Goal: Task Accomplishment & Management: Use online tool/utility

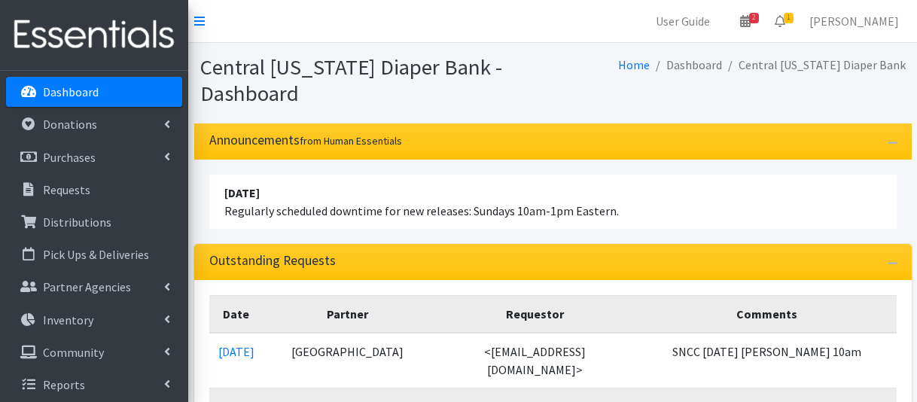
scroll to position [226, 0]
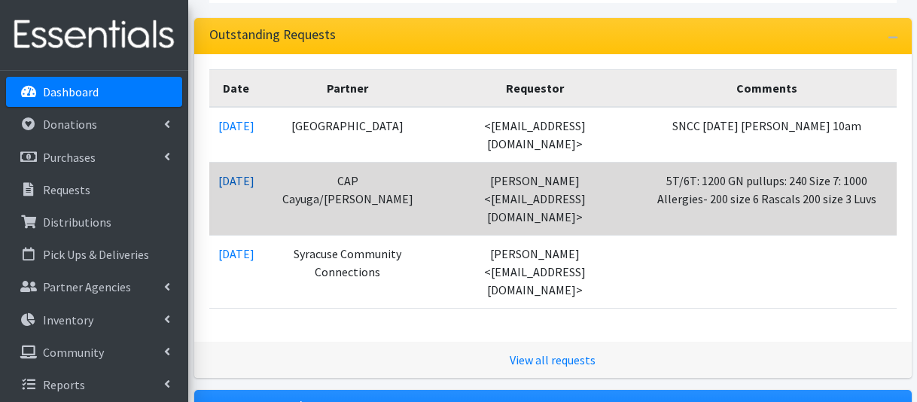
click at [254, 186] on link "09/05/2025" at bounding box center [236, 180] width 36 height 15
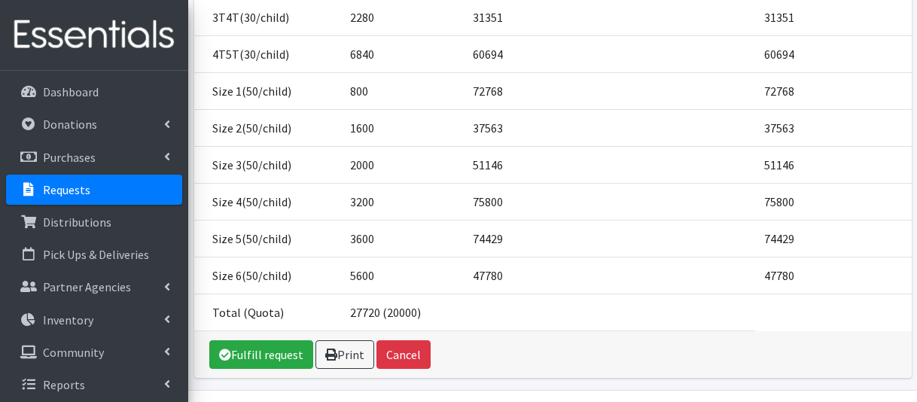
scroll to position [388, 0]
click at [267, 339] on link "Fulfill request" at bounding box center [261, 353] width 104 height 29
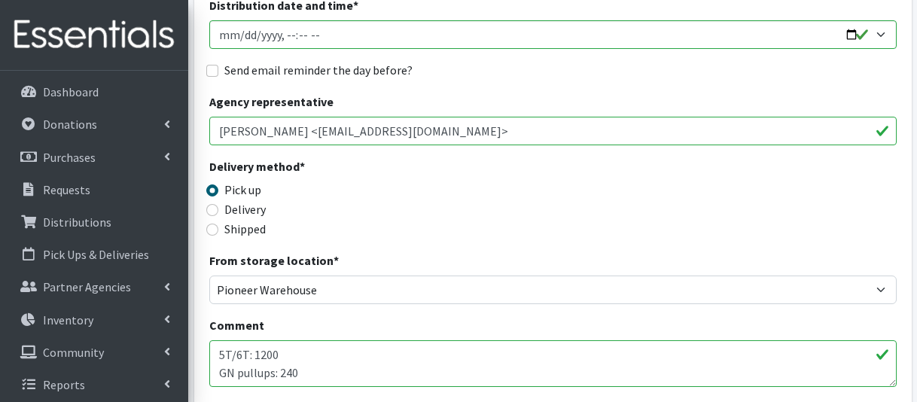
scroll to position [376, 0]
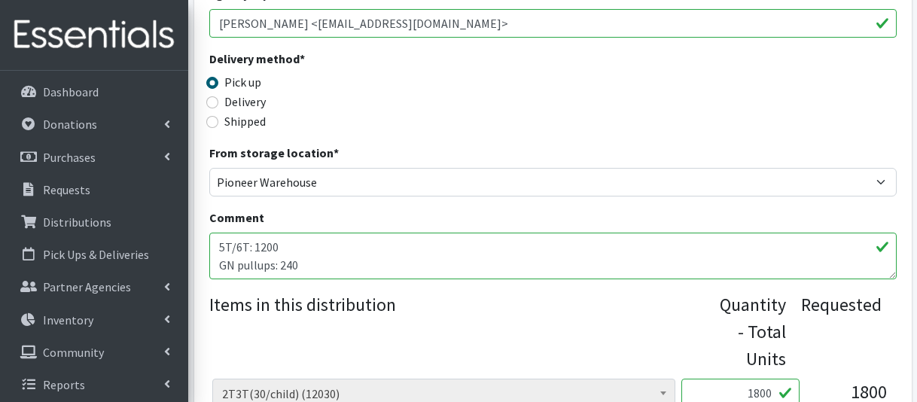
click at [387, 263] on textarea "5T/6T: 1200 GN pullups: 240 Size 7: 1000 Allergies- 200 size 6 Rascals 200 size…" at bounding box center [552, 256] width 687 height 47
click at [99, 331] on link "Inventory" at bounding box center [94, 320] width 176 height 30
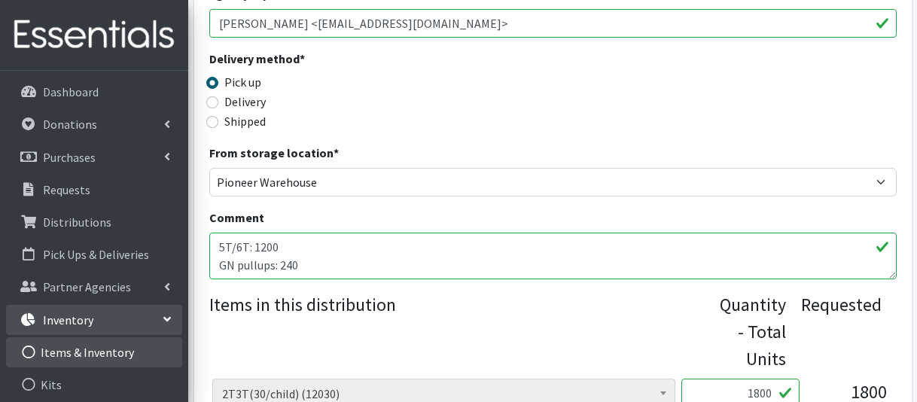
click at [102, 347] on link "Items & Inventory" at bounding box center [94, 352] width 176 height 30
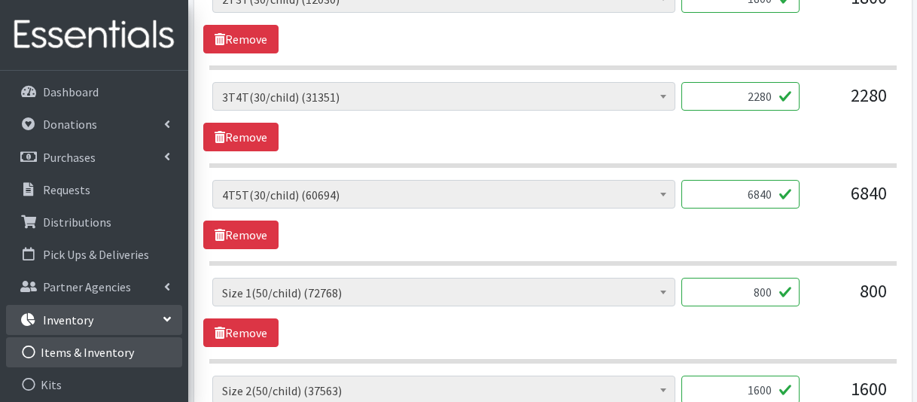
scroll to position [903, 0]
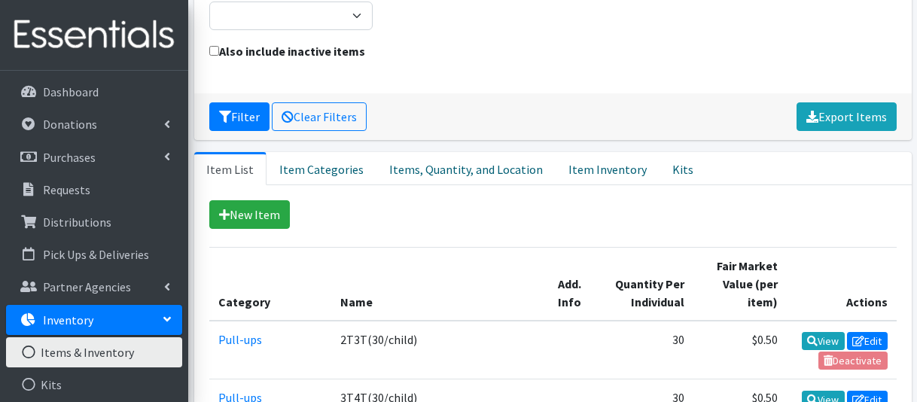
scroll to position [301, 0]
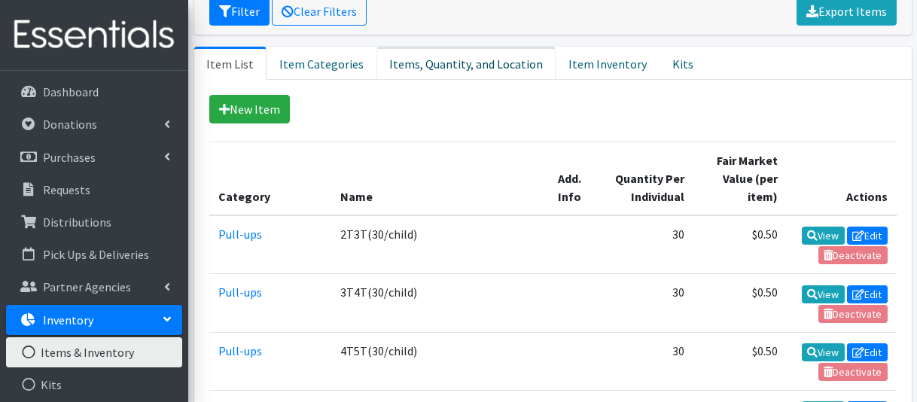
click at [479, 47] on link "Items, Quantity, and Location" at bounding box center [465, 63] width 179 height 33
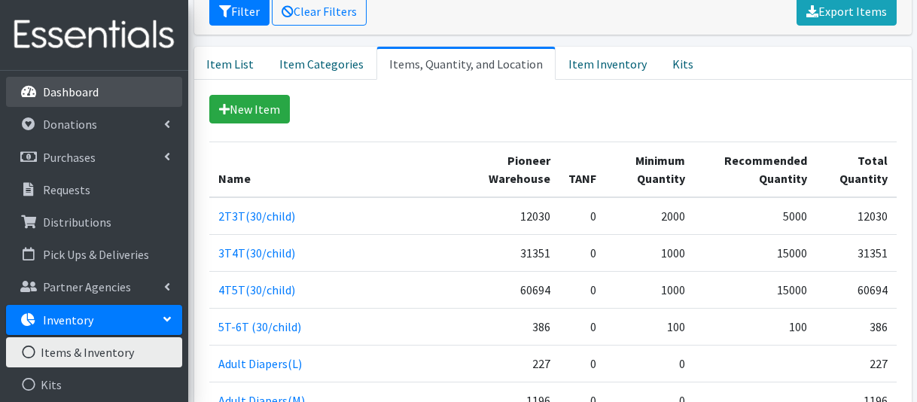
click at [119, 94] on link "Dashboard" at bounding box center [94, 92] width 176 height 30
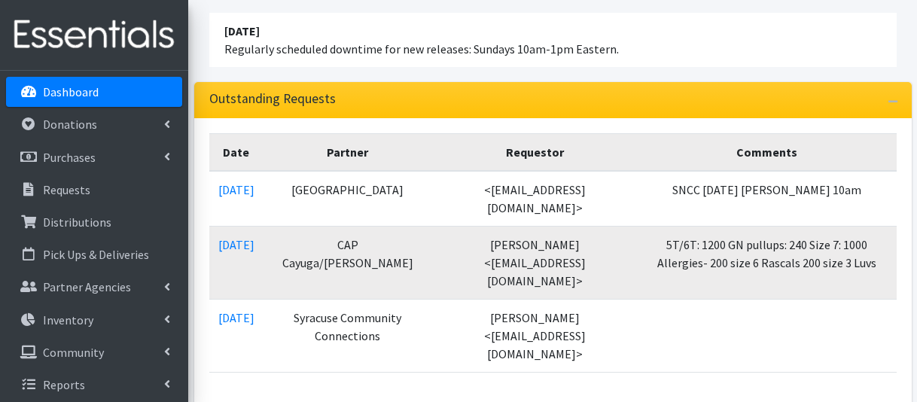
scroll to position [226, 0]
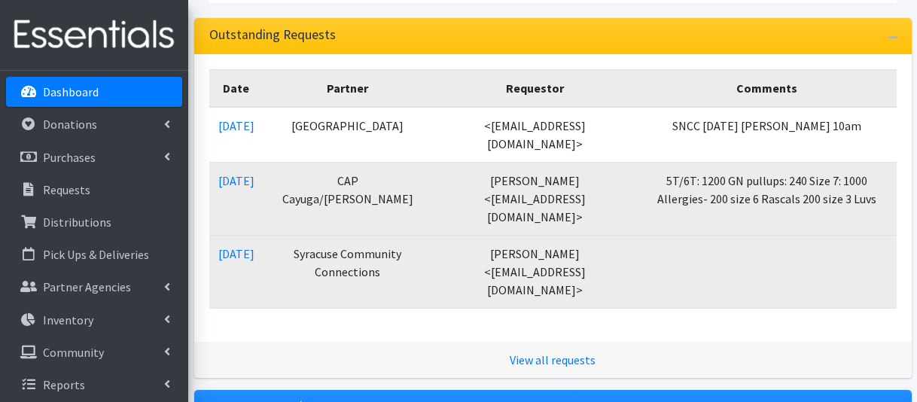
click at [254, 250] on td "09/04/2025" at bounding box center [236, 272] width 54 height 73
click at [254, 246] on link "09/04/2025" at bounding box center [236, 253] width 36 height 15
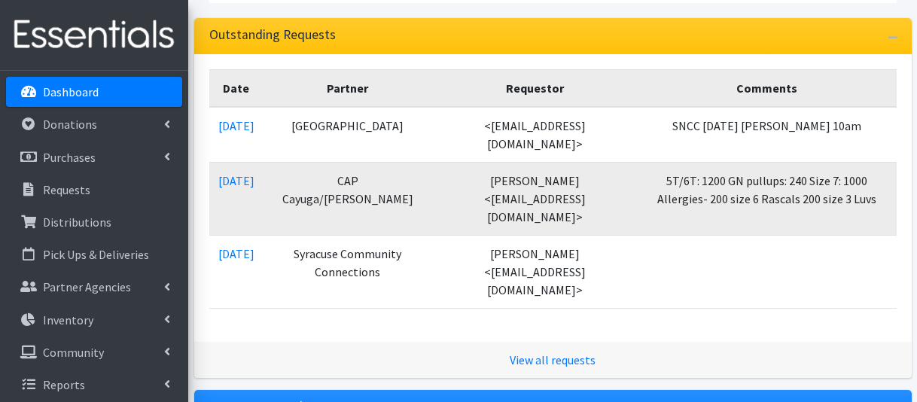
drag, startPoint x: 254, startPoint y: 239, endPoint x: 262, endPoint y: 295, distance: 57.0
click at [262, 295] on div "Date Partner Requestor Comments 09/05/2025 Syracuse Northeast Community Center …" at bounding box center [552, 198] width 717 height 288
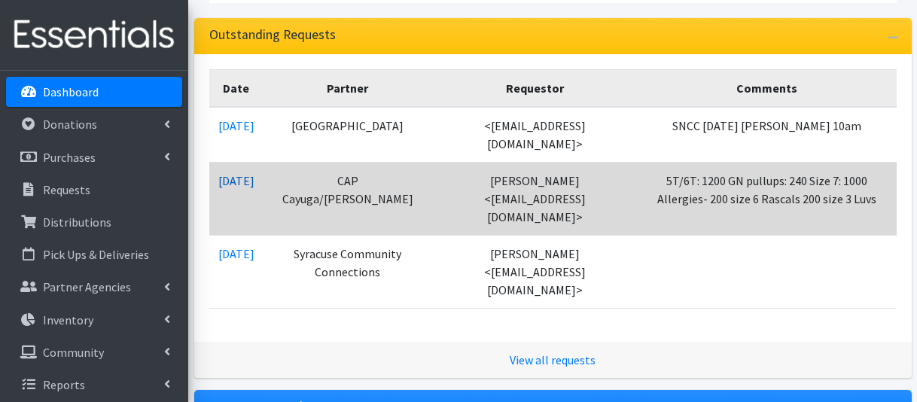
click at [254, 174] on link "09/05/2025" at bounding box center [236, 180] width 36 height 15
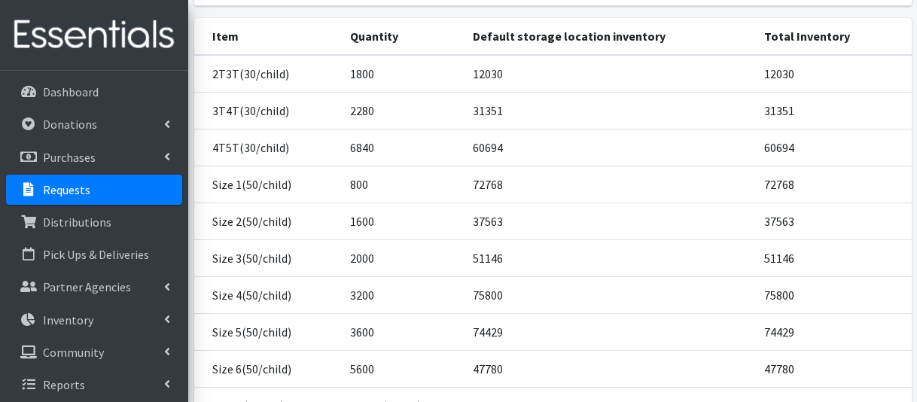
scroll to position [388, 0]
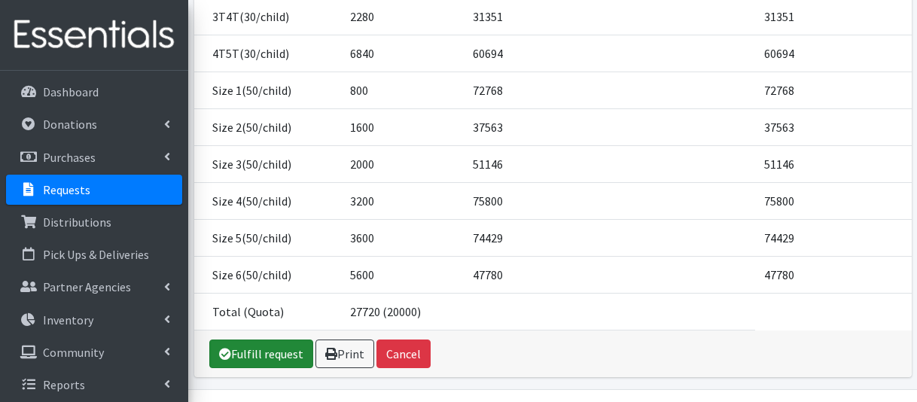
click at [269, 339] on link "Fulfill request" at bounding box center [261, 353] width 104 height 29
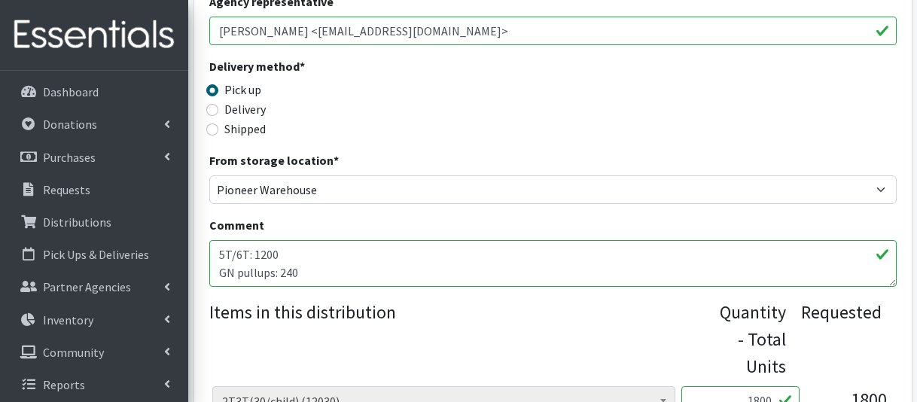
scroll to position [452, 0]
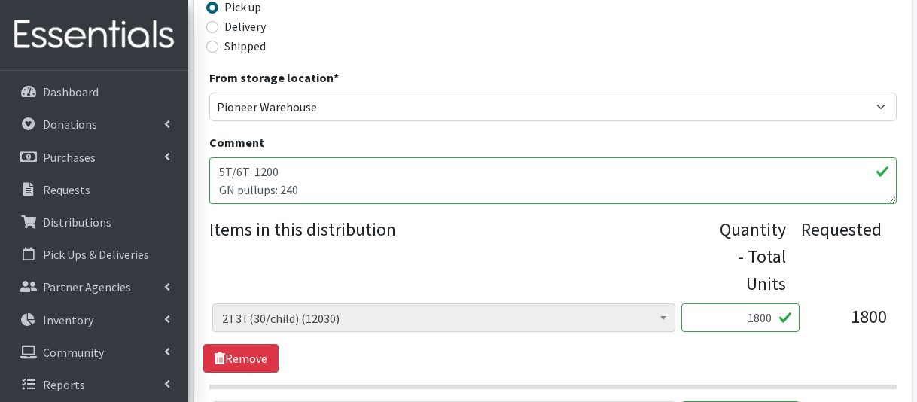
click at [400, 185] on textarea "5T/6T: 1200 GN pullups: 240 Size 7: 1000 Allergies- 200 size 6 Rascals 200 size…" at bounding box center [552, 180] width 687 height 47
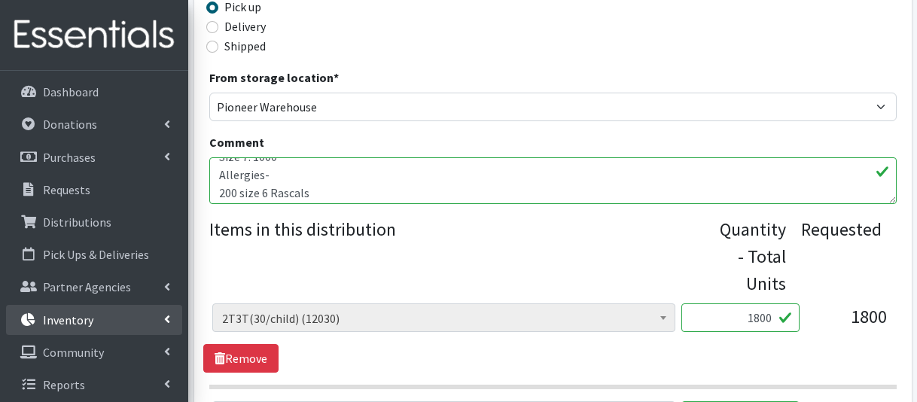
click at [114, 322] on link "Inventory" at bounding box center [94, 320] width 176 height 30
click at [128, 341] on link "Items & Inventory" at bounding box center [94, 352] width 176 height 30
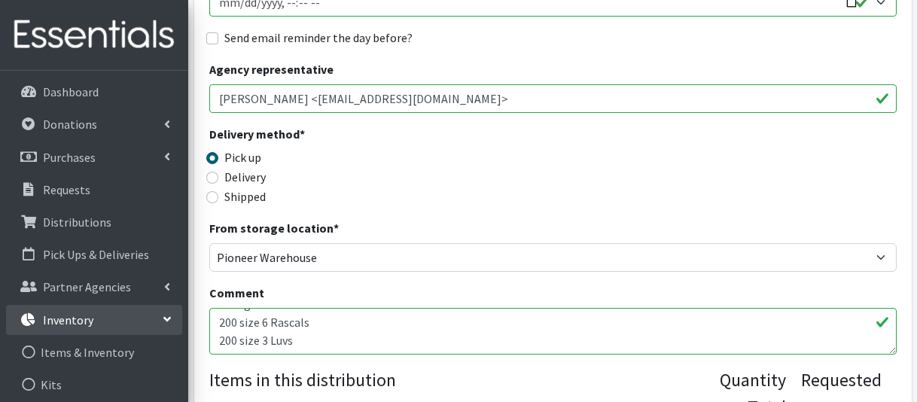
scroll to position [301, 0]
click at [390, 351] on textarea "5T/6T: 1200 GN pullups: 240 Size 7: 1000 Allergies- 200 size 6 Rascals 200 size…" at bounding box center [552, 331] width 687 height 47
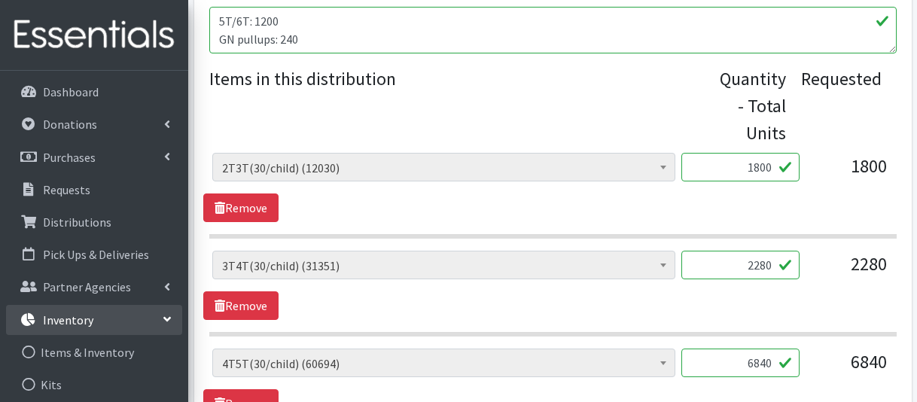
scroll to position [452, 0]
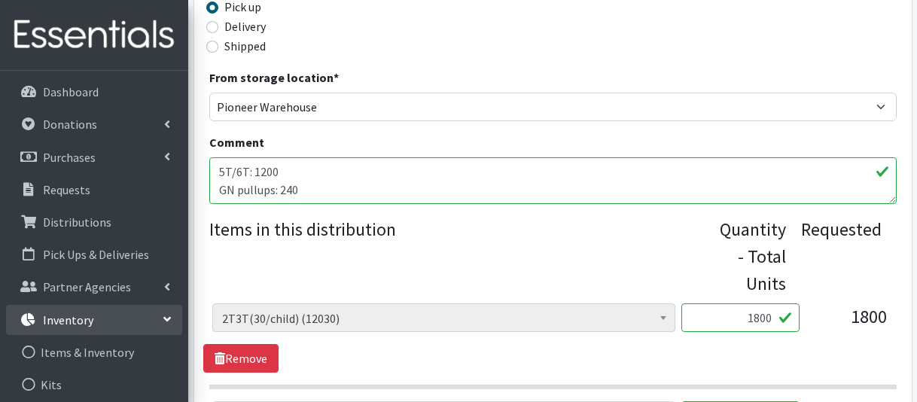
click at [318, 193] on textarea "5T/6T: 1200 GN pullups: 240 Size 7: 1000 Allergies- 200 size 6 Rascals 200 size…" at bounding box center [552, 180] width 687 height 47
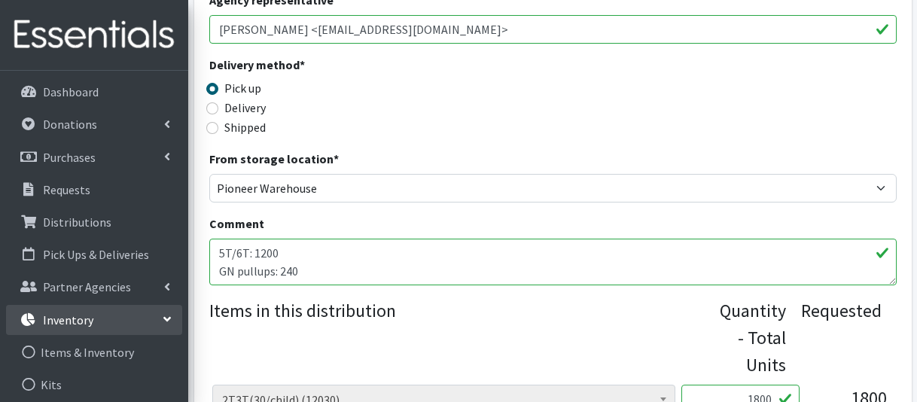
scroll to position [301, 0]
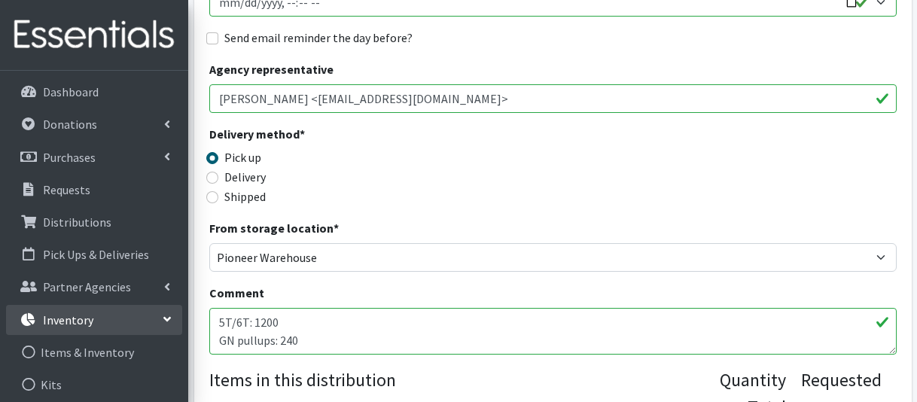
click at [318, 314] on textarea "5T/6T: 1200 GN pullups: 240 Size 7: 1000 Allergies- 200 size 6 Rascals 200 size…" at bounding box center [552, 331] width 687 height 47
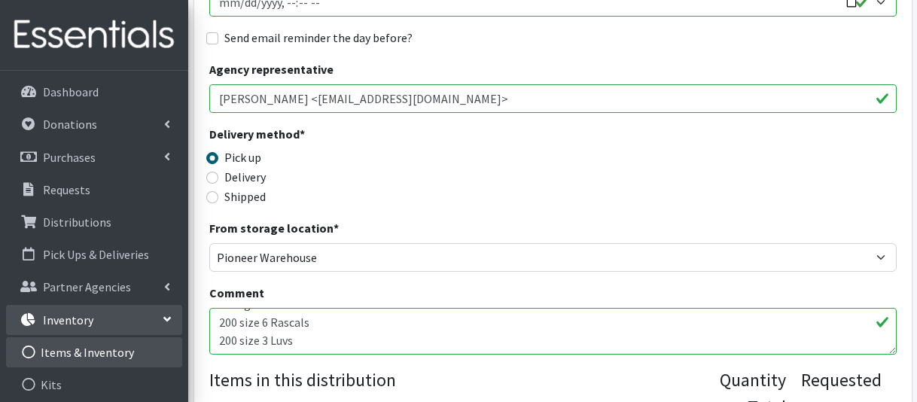
click at [71, 362] on link "Items & Inventory" at bounding box center [94, 352] width 176 height 30
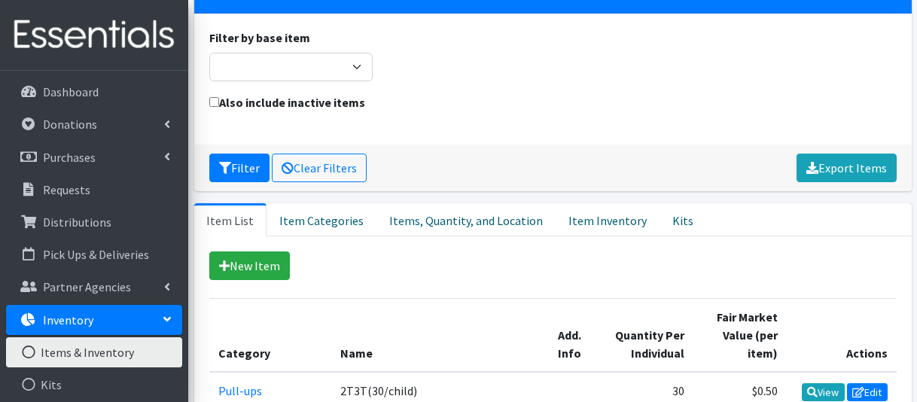
scroll to position [151, 0]
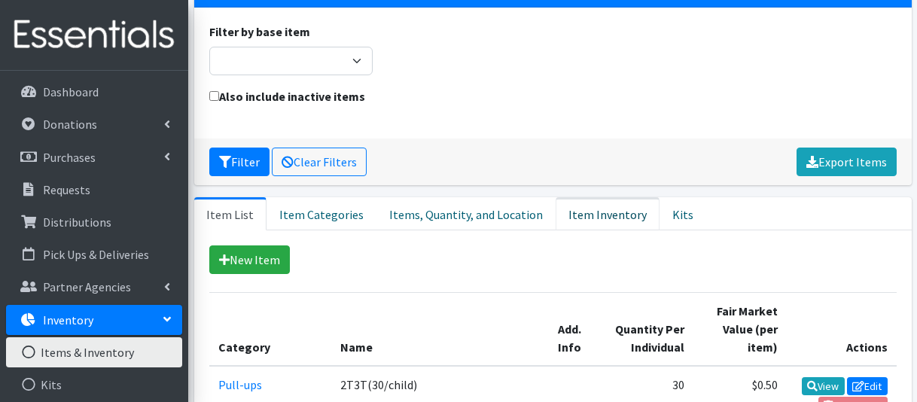
click at [573, 197] on link "Item Inventory" at bounding box center [608, 213] width 104 height 33
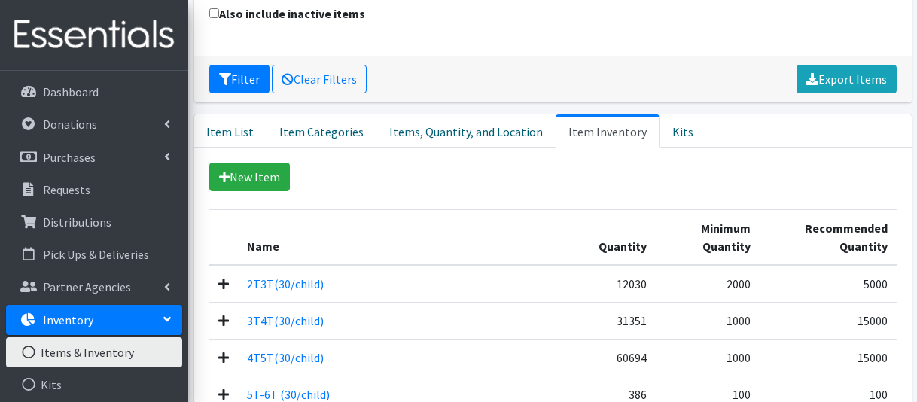
scroll to position [376, 0]
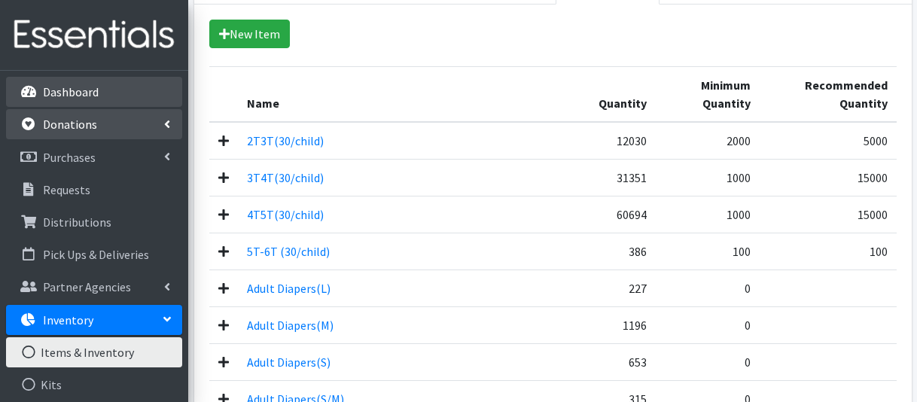
drag, startPoint x: 80, startPoint y: 100, endPoint x: 90, endPoint y: 111, distance: 14.4
click at [80, 100] on link "Dashboard" at bounding box center [94, 92] width 176 height 30
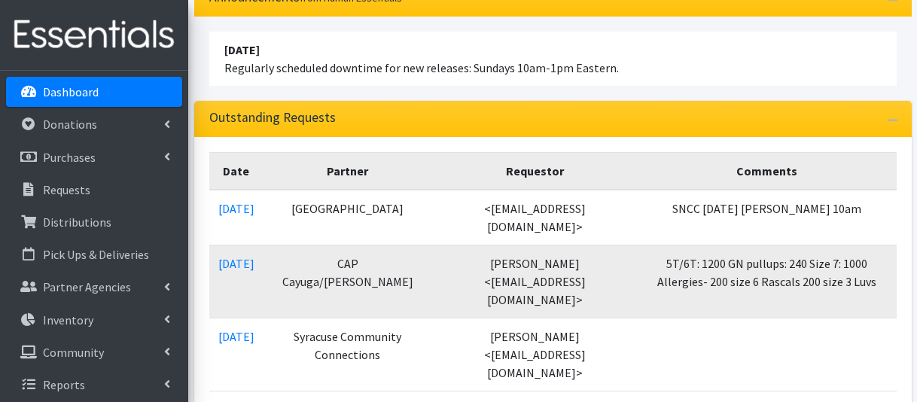
scroll to position [301, 0]
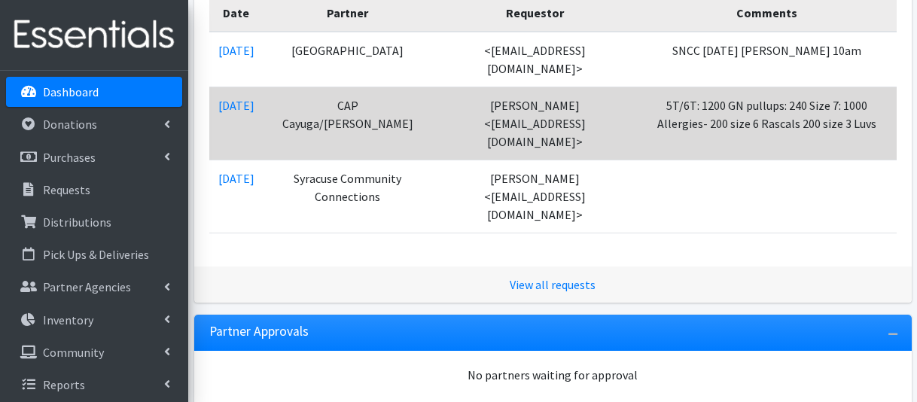
click at [238, 112] on link "[DATE]" at bounding box center [236, 105] width 36 height 15
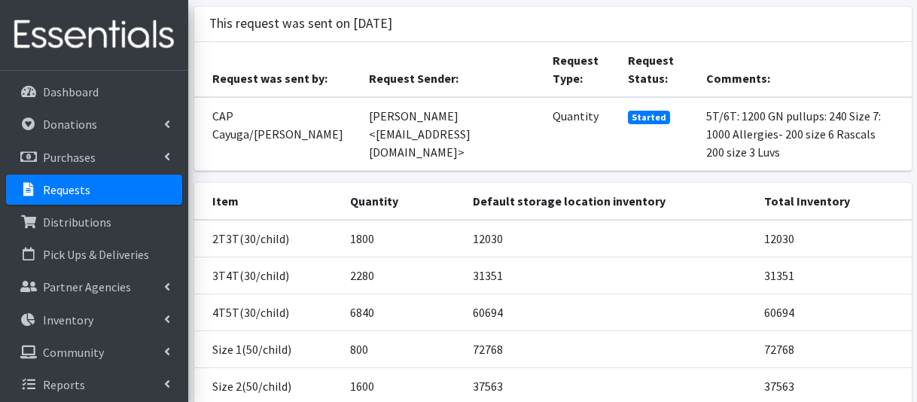
scroll to position [75, 0]
